Goal: Transaction & Acquisition: Book appointment/travel/reservation

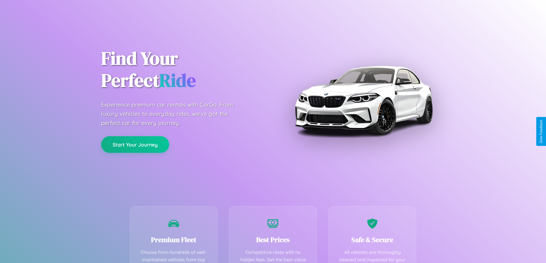
scroll to position [167, 0]
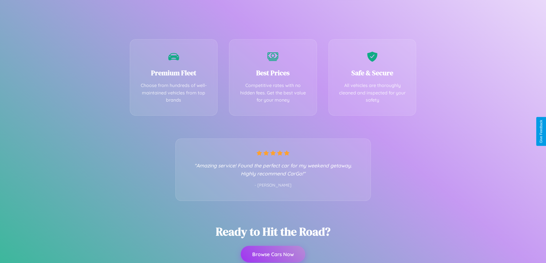
click at [273, 254] on button "Browse Cars Now" at bounding box center [273, 254] width 64 height 17
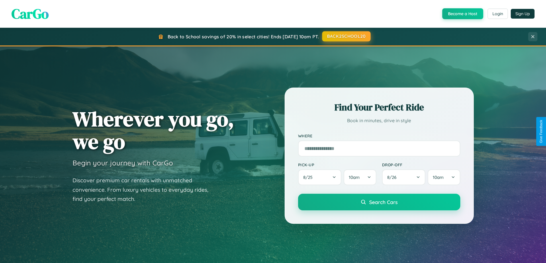
click at [346, 37] on button "BACK2SCHOOL20" at bounding box center [346, 36] width 48 height 10
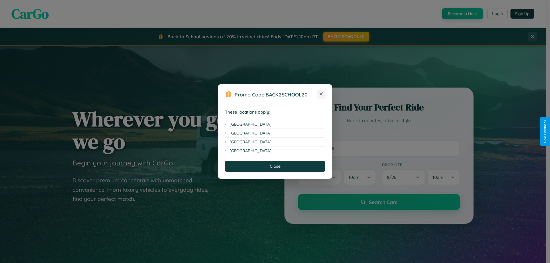
click at [321, 94] on icon at bounding box center [321, 94] width 3 height 3
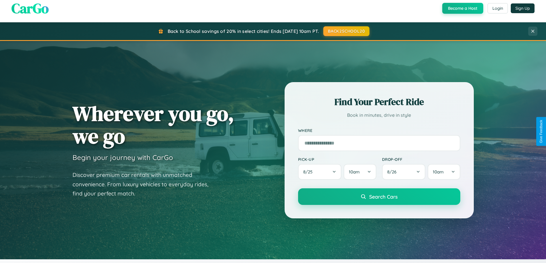
scroll to position [17, 0]
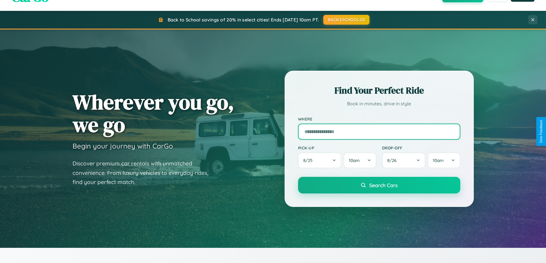
click at [379, 132] on input "text" at bounding box center [379, 132] width 162 height 16
type input "**********"
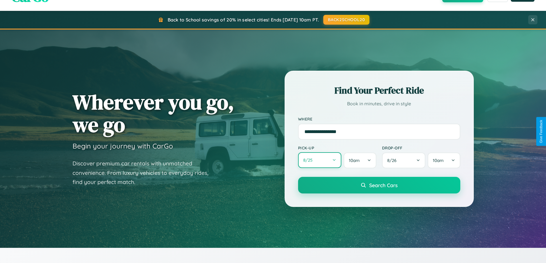
click at [320, 160] on button "8 / 25" at bounding box center [320, 160] width 44 height 16
select select "*"
select select "****"
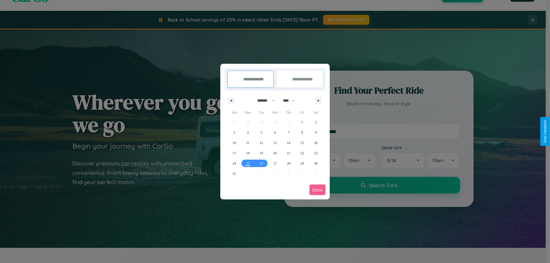
drag, startPoint x: 264, startPoint y: 101, endPoint x: 275, endPoint y: 115, distance: 18.4
click at [264, 101] on select "******* ******** ***** ***** *** **** **** ****** ********* ******* ******** **…" at bounding box center [265, 100] width 24 height 9
select select "*"
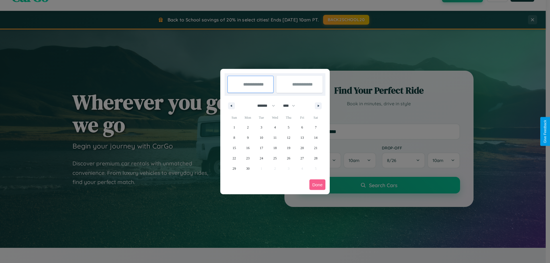
click at [292, 106] on select "**** **** **** **** **** **** **** **** **** **** **** **** **** **** **** ****…" at bounding box center [288, 105] width 17 height 9
select select "****"
click at [275, 148] on span "17" at bounding box center [274, 148] width 3 height 10
type input "**********"
click at [316, 148] on span "20" at bounding box center [315, 148] width 3 height 10
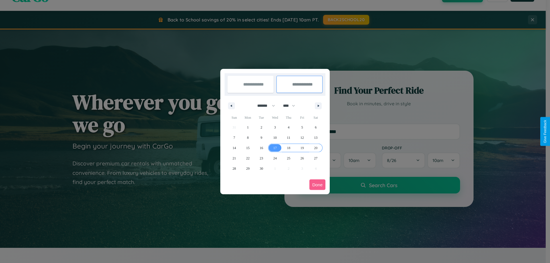
type input "**********"
click at [318, 185] on button "Done" at bounding box center [318, 185] width 16 height 11
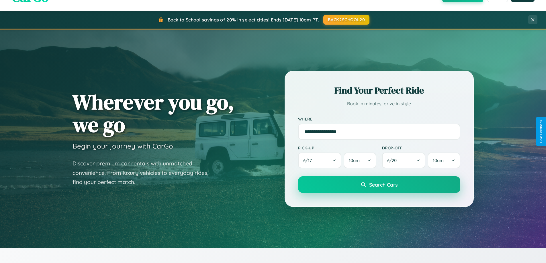
click at [379, 185] on span "Search Cars" at bounding box center [383, 185] width 28 height 6
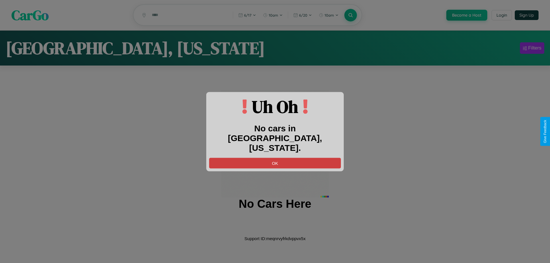
click at [275, 158] on button "OK" at bounding box center [275, 163] width 132 height 11
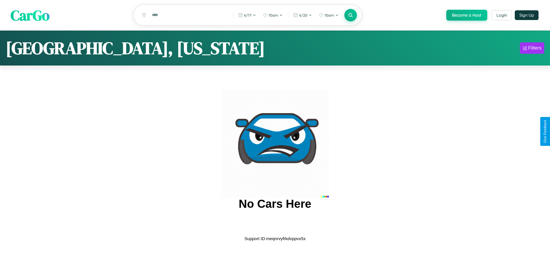
click at [30, 15] on span "CarGo" at bounding box center [30, 15] width 39 height 20
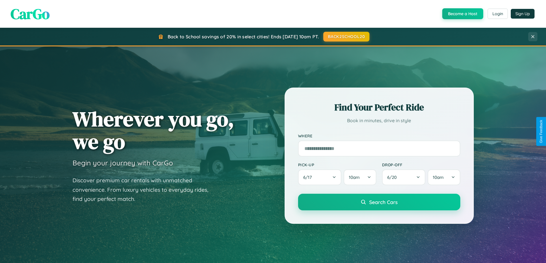
scroll to position [247, 0]
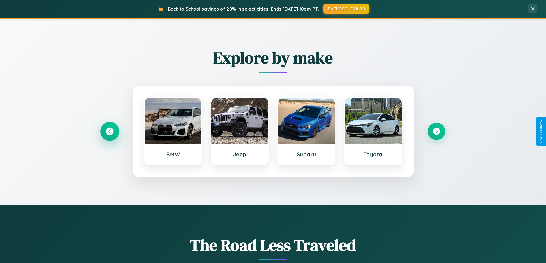
click at [109, 132] on icon at bounding box center [110, 132] width 8 height 8
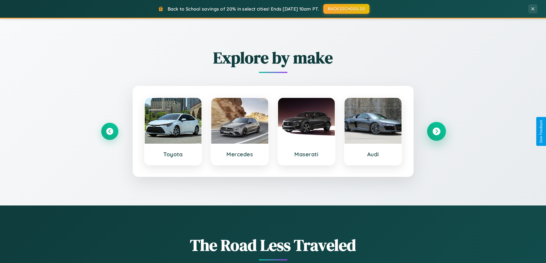
click at [436, 132] on icon at bounding box center [436, 132] width 8 height 8
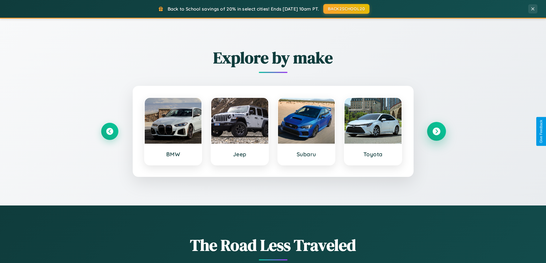
click at [436, 132] on icon at bounding box center [436, 132] width 8 height 8
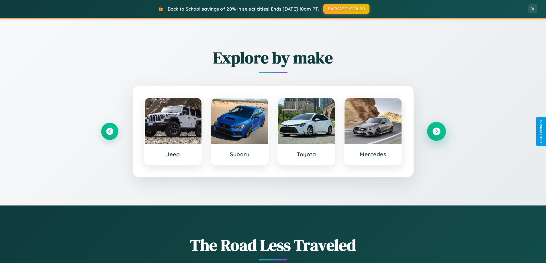
click at [436, 132] on icon at bounding box center [436, 132] width 8 height 8
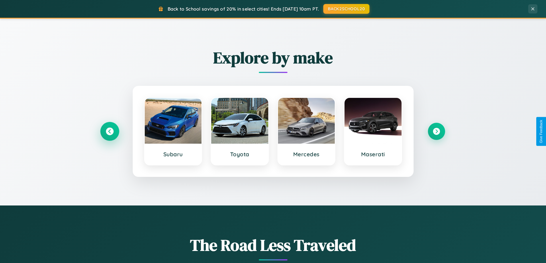
click at [109, 132] on icon at bounding box center [110, 132] width 8 height 8
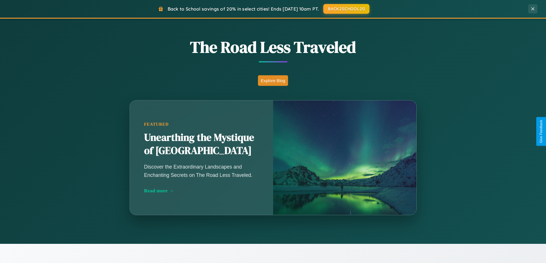
scroll to position [1103, 0]
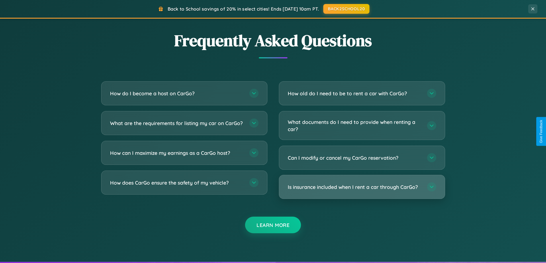
click at [362, 187] on h3 "Is insurance included when I rent a car through CarGo?" at bounding box center [355, 187] width 134 height 7
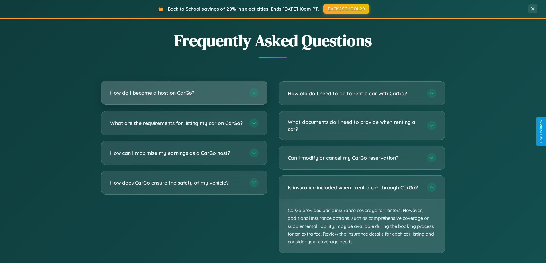
click at [184, 93] on h3 "How do I become a host on CarGo?" at bounding box center [177, 92] width 134 height 7
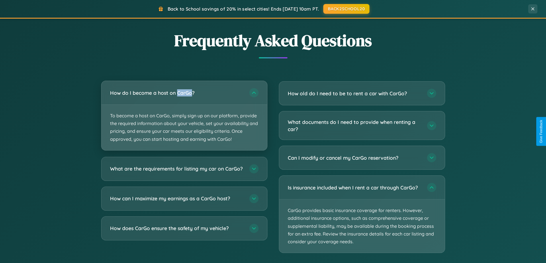
click at [184, 115] on p "To become a host on CarGo, simply sign up on our platform, provide the required…" at bounding box center [184, 128] width 166 height 46
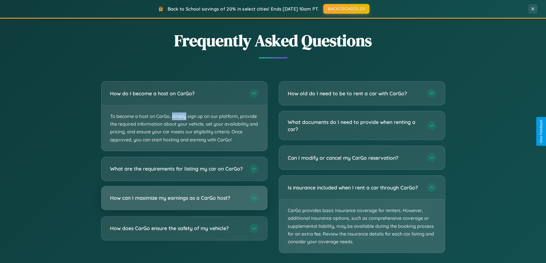
click at [184, 202] on h3 "How can I maximize my earnings as a CarGo host?" at bounding box center [177, 198] width 134 height 7
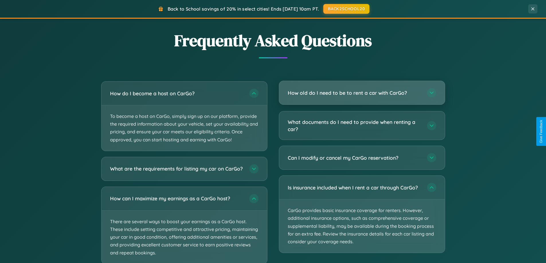
click at [362, 93] on h3 "How old do I need to be to rent a car with CarGo?" at bounding box center [355, 92] width 134 height 7
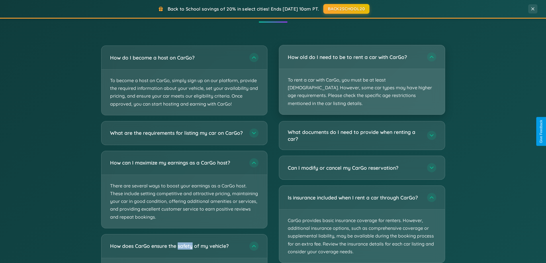
click at [362, 77] on p "To rent a car with CarGo, you must be at least [DEMOGRAPHIC_DATA]. However, som…" at bounding box center [362, 92] width 166 height 46
